Goal: Task Accomplishment & Management: Use online tool/utility

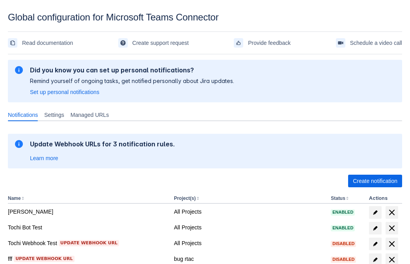
click at [375, 181] on span "Create notification" at bounding box center [375, 181] width 45 height 13
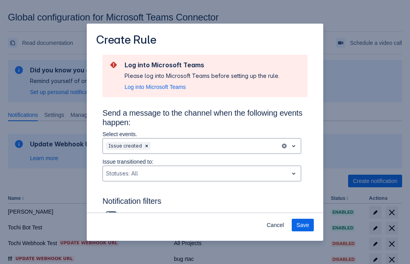
scroll to position [517, 0]
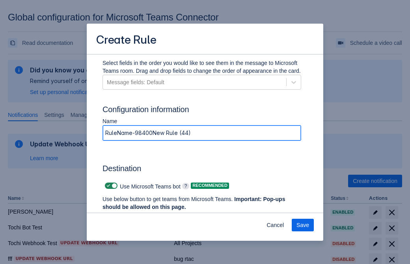
type input "RuleName-984002New Rule (44)"
click at [146, 216] on span "Authenticate in Microsoft Teams" at bounding box center [146, 222] width 78 height 13
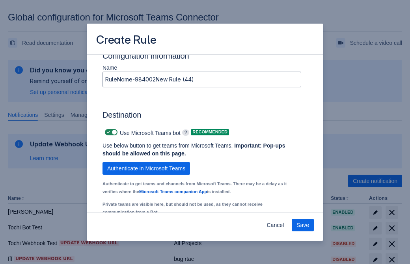
type input "984002_label"
click at [147, 231] on div "Scrollable content" at bounding box center [141, 235] width 70 height 9
click at [243, 231] on div "Scrollable content" at bounding box center [237, 235] width 70 height 9
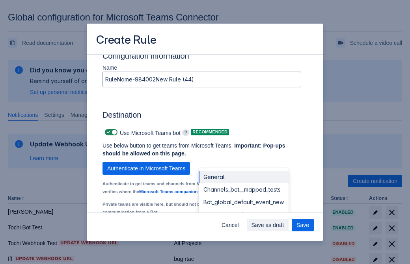
click at [243, 209] on div "Bot_global_default_event" at bounding box center [244, 215] width 90 height 13
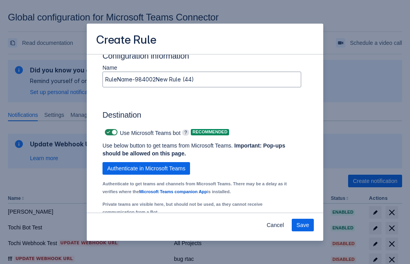
click at [303, 225] on span "Save" at bounding box center [302, 225] width 13 height 13
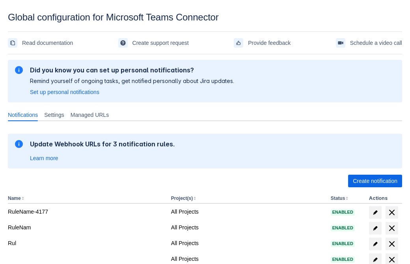
scroll to position [163, 0]
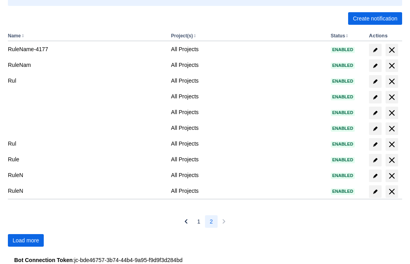
click at [26, 241] on span "Load more" at bounding box center [26, 241] width 26 height 13
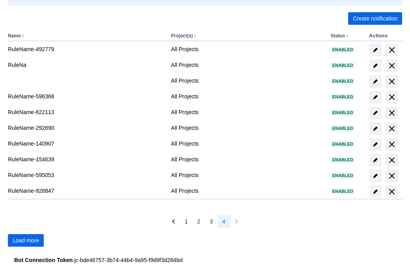
click at [26, 241] on span "Load more" at bounding box center [26, 241] width 26 height 13
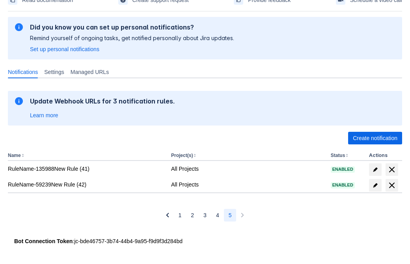
scroll to position [43, 0]
